Goal: Communication & Community: Connect with others

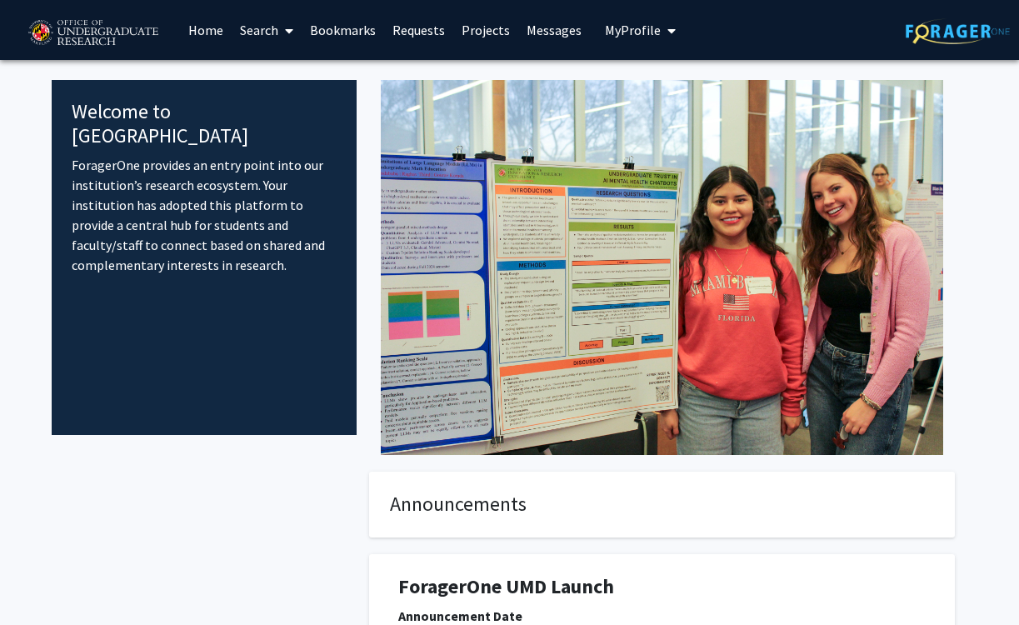
click at [637, 17] on button "My Profile" at bounding box center [640, 30] width 81 height 60
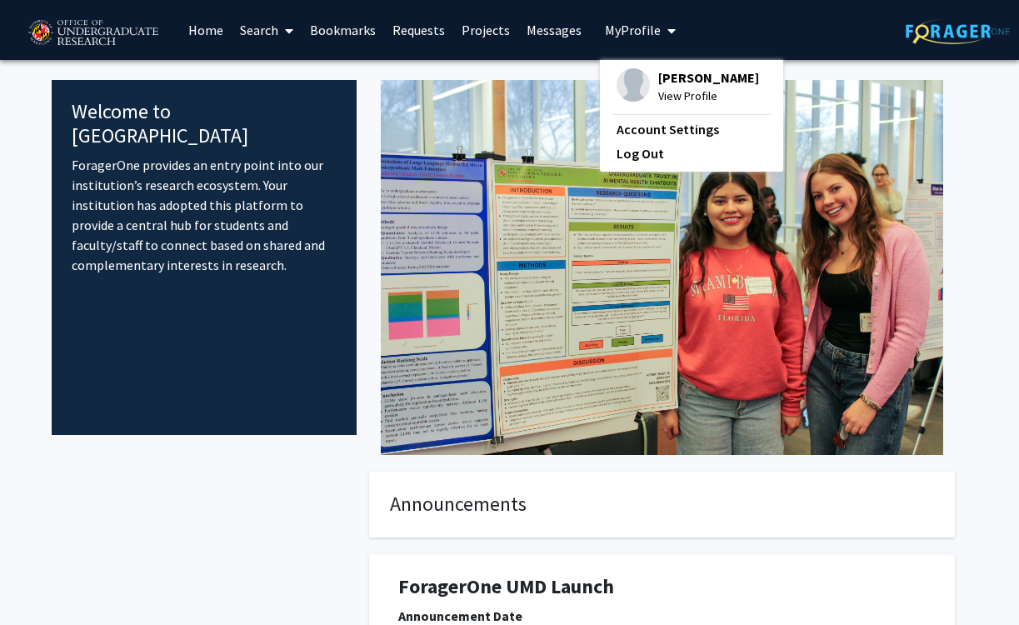
click at [677, 100] on span "View Profile" at bounding box center [708, 96] width 101 height 18
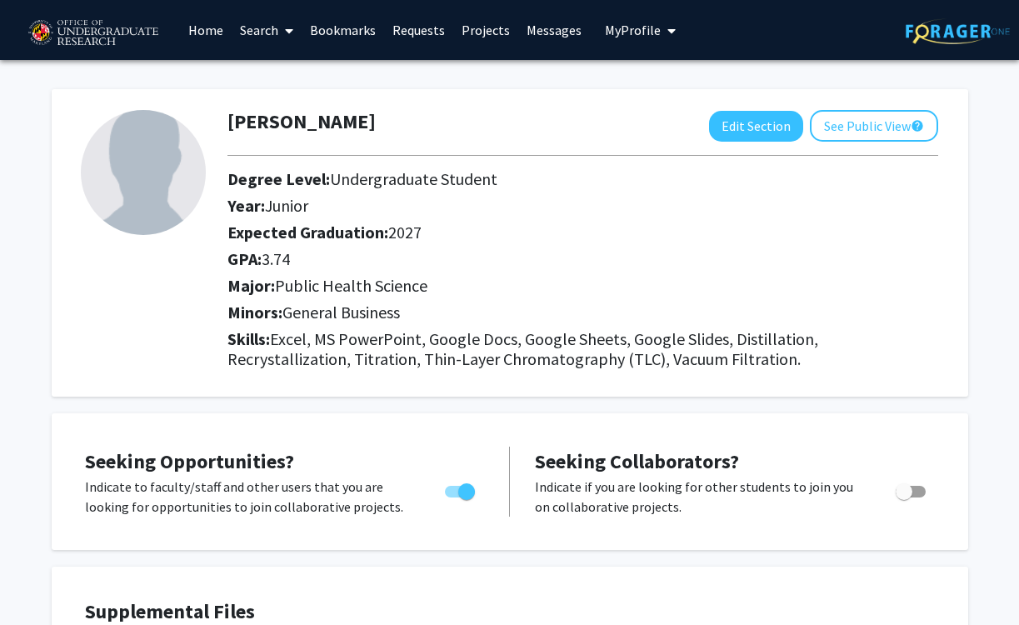
click at [633, 32] on span "My Profile" at bounding box center [633, 30] width 56 height 17
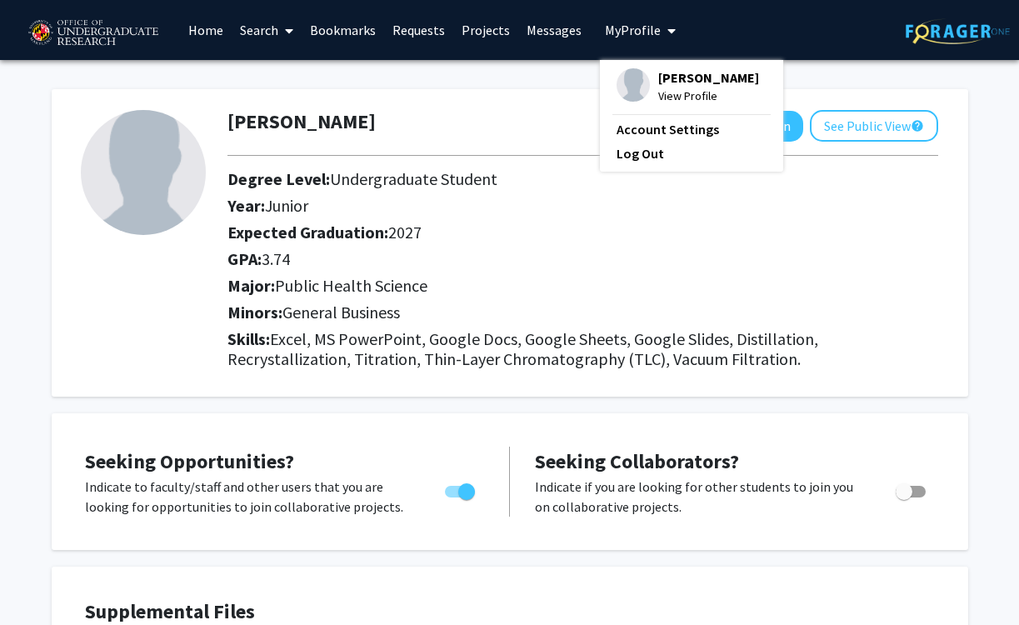
click at [518, 218] on div "Year: Junior" at bounding box center [568, 209] width 707 height 27
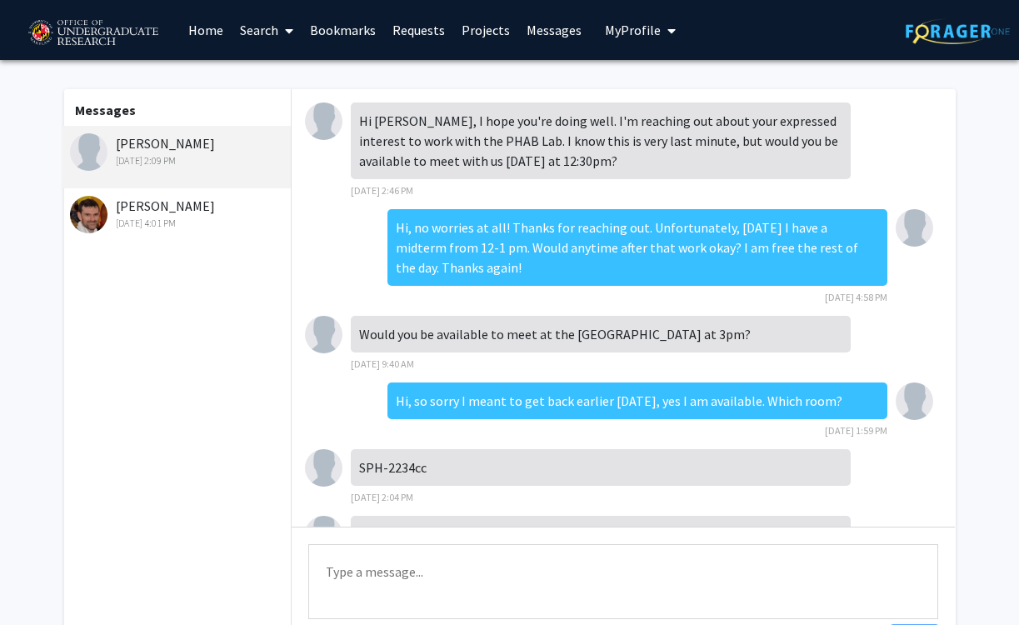
scroll to position [262, 0]
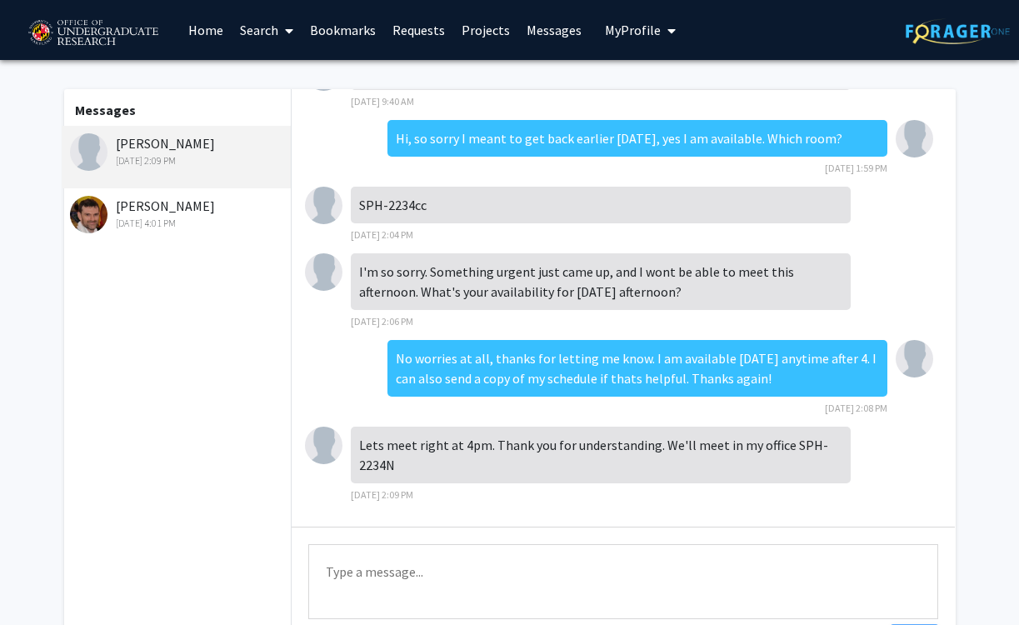
click at [512, 575] on textarea "Type a message" at bounding box center [623, 581] width 630 height 75
drag, startPoint x: 467, startPoint y: 467, endPoint x: 377, endPoint y: 469, distance: 90.0
click at [377, 466] on div "Lets meet right at 4pm. Thank you for understanding. We'll meet in my office SP…" at bounding box center [601, 455] width 500 height 57
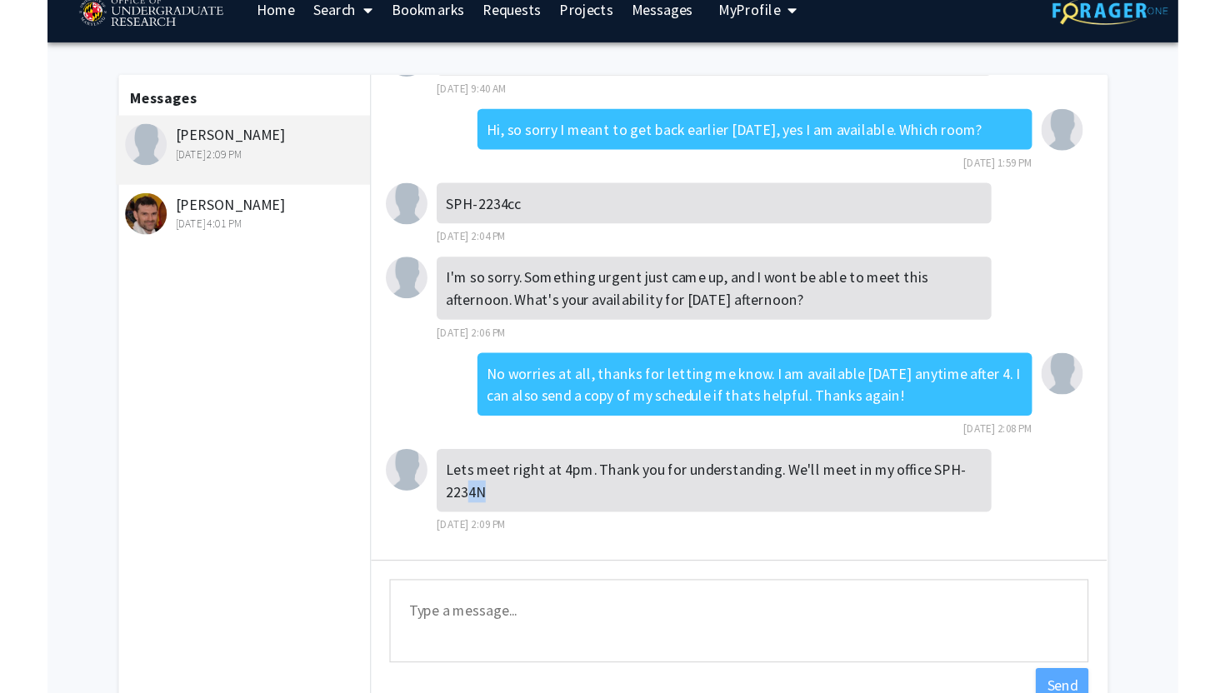
scroll to position [27, 0]
